Goal: Task Accomplishment & Management: Manage account settings

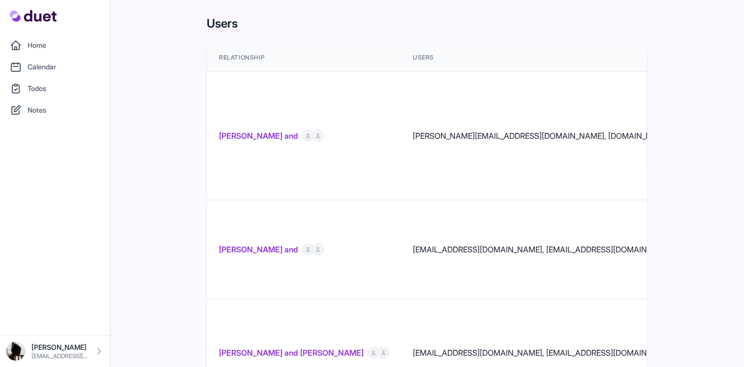
click at [59, 59] on link "Calendar" at bounding box center [55, 67] width 98 height 20
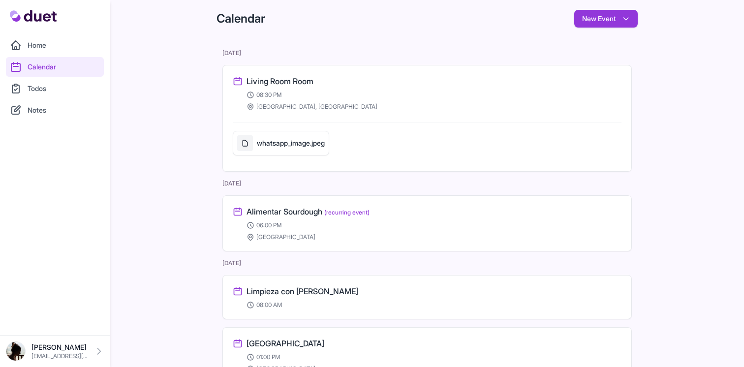
click at [48, 45] on link "Home" at bounding box center [55, 45] width 98 height 20
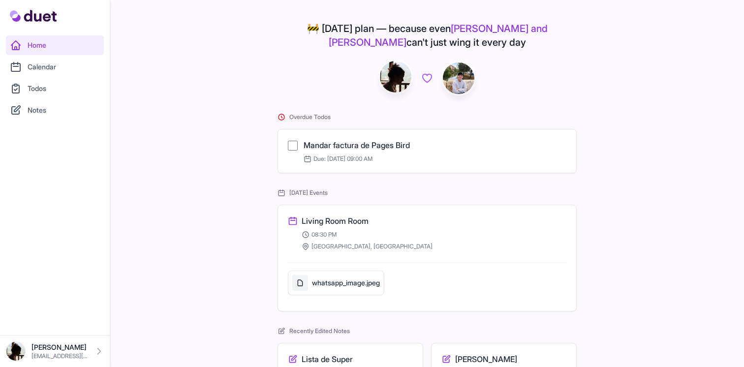
click at [45, 60] on link "Calendar" at bounding box center [55, 67] width 98 height 20
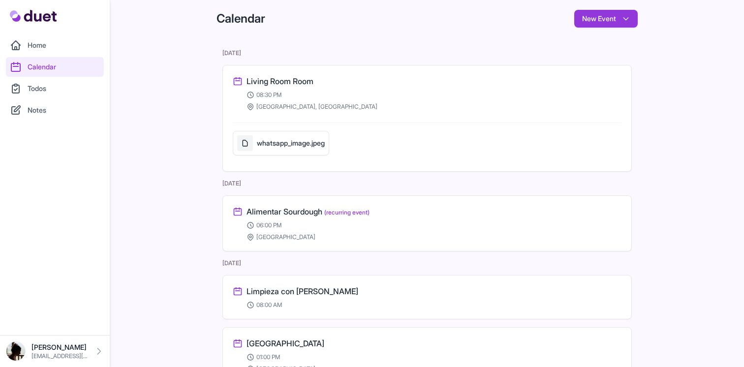
click at [294, 85] on h3 "Living Room Room" at bounding box center [280, 81] width 67 height 12
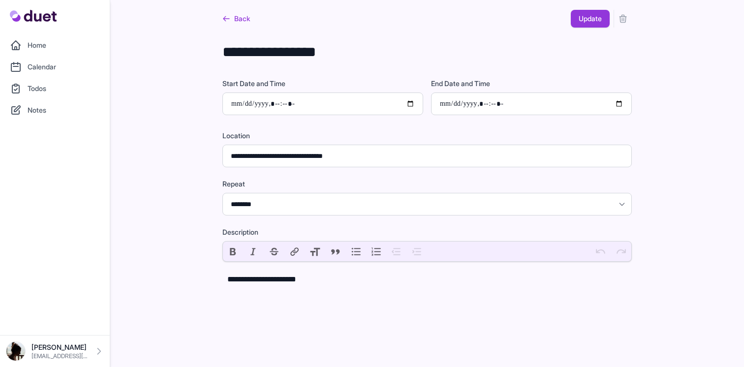
click at [623, 22] on icon "submit" at bounding box center [623, 18] width 6 height 7
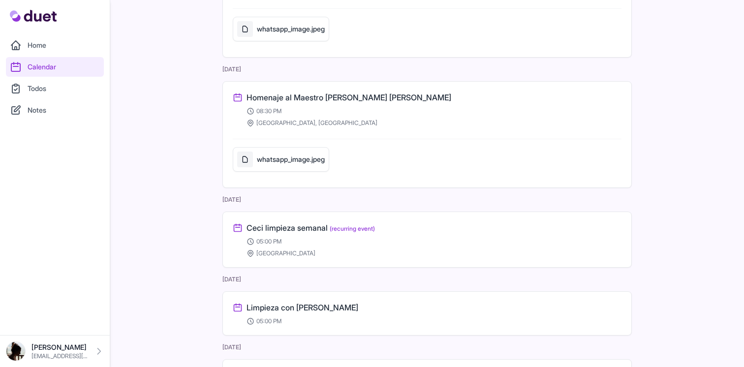
scroll to position [262, 0]
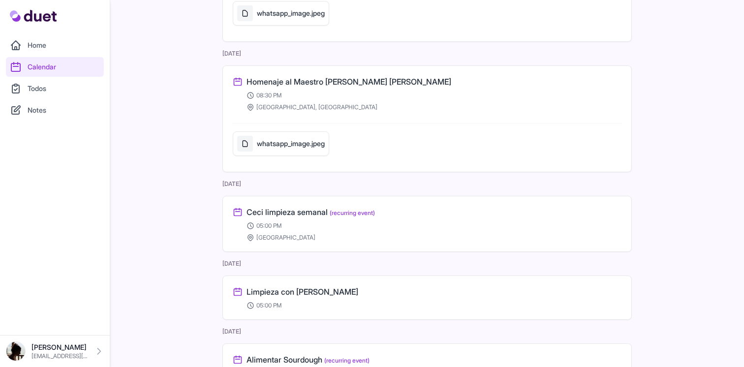
click at [374, 85] on h3 "Homenaje al Maestro [PERSON_NAME] [PERSON_NAME]" at bounding box center [349, 82] width 205 height 12
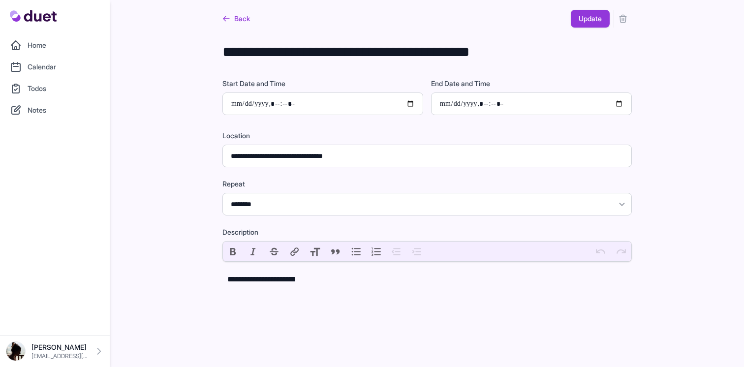
click at [238, 21] on link "Back" at bounding box center [236, 19] width 28 height 18
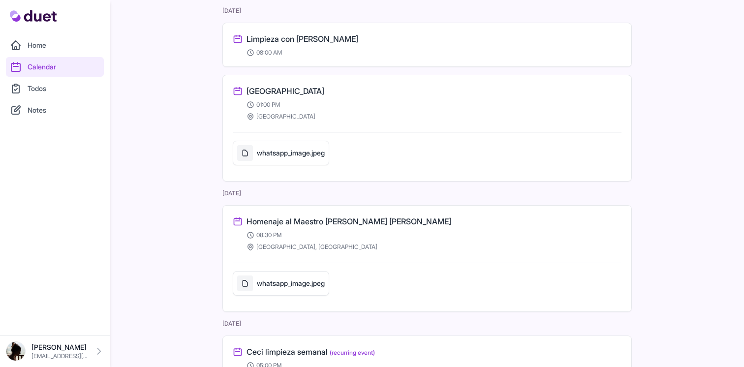
scroll to position [150, 0]
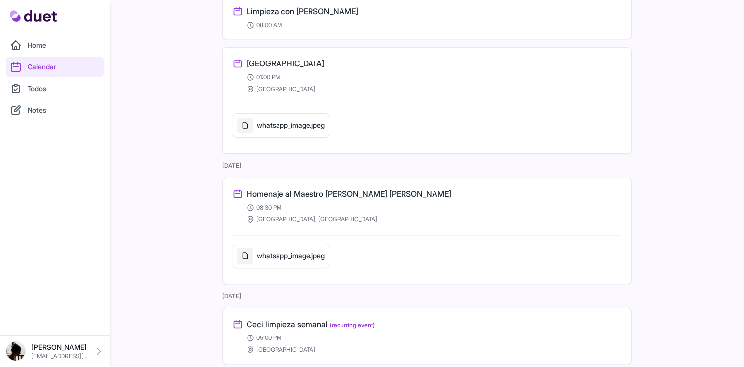
click at [303, 130] on div "whatsapp_image.jpeg" at bounding box center [281, 126] width 88 height 16
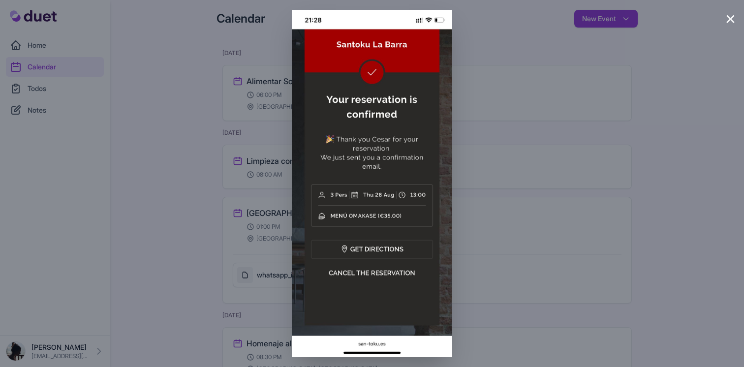
scroll to position [0, 0]
click at [629, 115] on div "×" at bounding box center [372, 183] width 744 height 367
click at [731, 24] on button "×" at bounding box center [730, 18] width 11 height 20
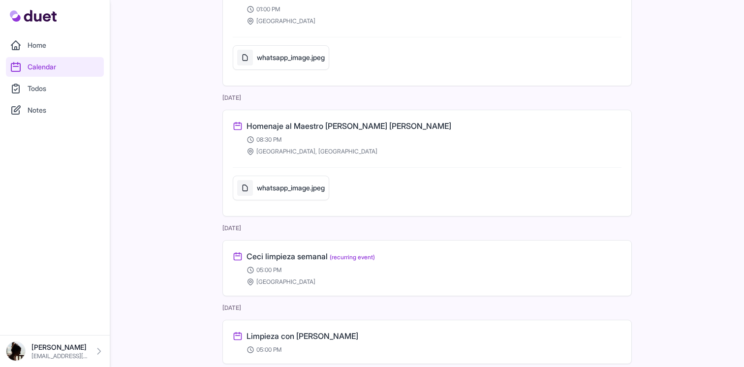
scroll to position [237, 0]
